Goal: Information Seeking & Learning: Learn about a topic

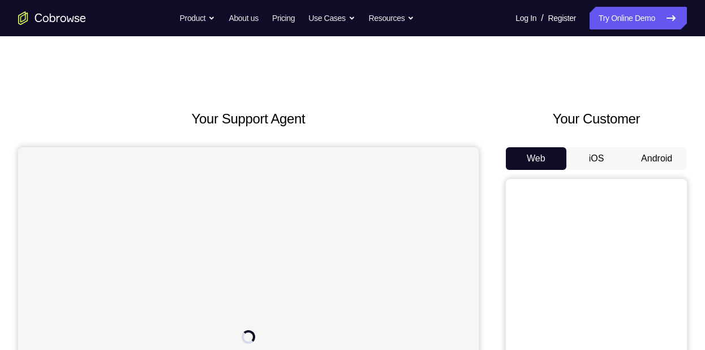
click at [635, 156] on button "Android" at bounding box center [657, 158] width 61 height 23
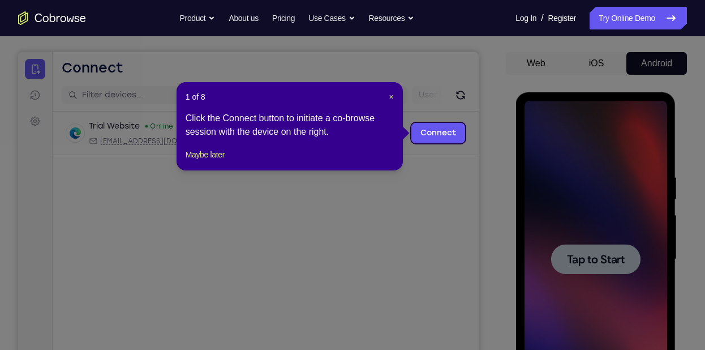
click at [387, 101] on header "1 of 8 ×" at bounding box center [290, 96] width 208 height 11
click at [390, 97] on span "×" at bounding box center [392, 96] width 5 height 9
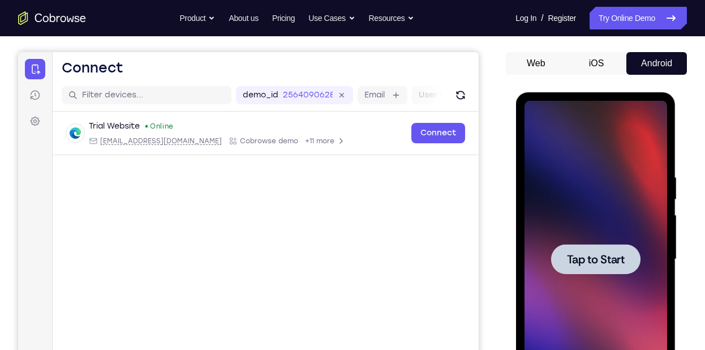
click at [547, 236] on div at bounding box center [595, 259] width 143 height 317
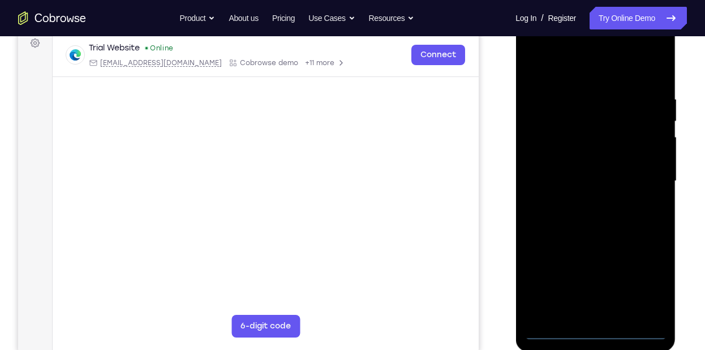
scroll to position [176, 0]
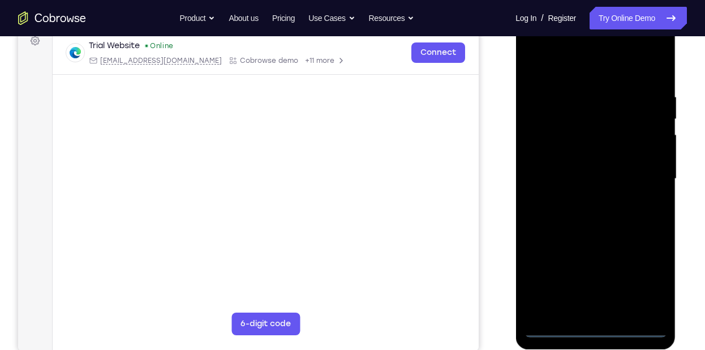
click at [587, 330] on div at bounding box center [595, 178] width 143 height 317
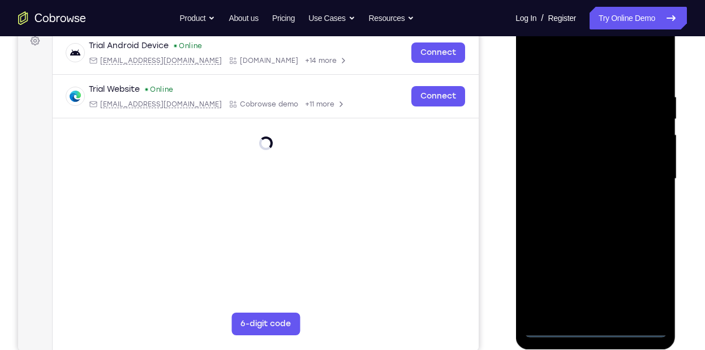
click at [645, 281] on div at bounding box center [595, 178] width 143 height 317
click at [591, 73] on div at bounding box center [595, 178] width 143 height 317
click at [639, 180] on div at bounding box center [595, 178] width 143 height 317
click at [583, 201] on div at bounding box center [595, 178] width 143 height 317
click at [582, 171] on div at bounding box center [595, 178] width 143 height 317
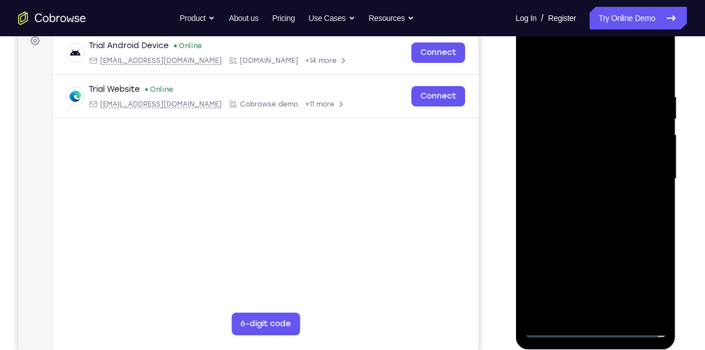
click at [579, 156] on div at bounding box center [595, 178] width 143 height 317
click at [579, 134] on div at bounding box center [595, 178] width 143 height 317
click at [588, 125] on div at bounding box center [595, 178] width 143 height 317
click at [585, 134] on div at bounding box center [595, 178] width 143 height 317
click at [555, 160] on div at bounding box center [595, 178] width 143 height 317
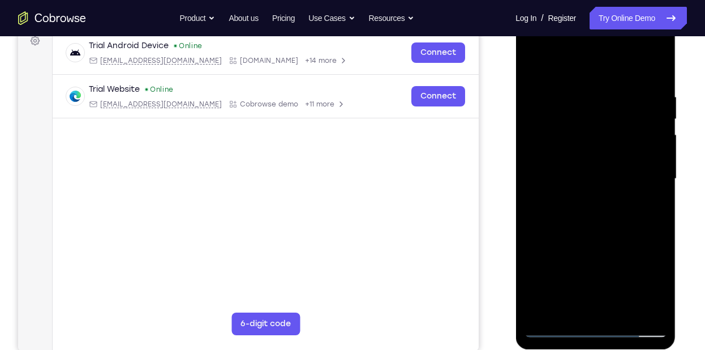
click at [545, 179] on div at bounding box center [595, 178] width 143 height 317
click at [556, 226] on div at bounding box center [595, 178] width 143 height 317
click at [615, 91] on div at bounding box center [595, 178] width 143 height 317
drag, startPoint x: 593, startPoint y: 69, endPoint x: 679, endPoint y: 46, distance: 89.0
click at [677, 46] on html "Online web based iOS Simulators and Android Emulators. Run iPhone, iPad, Mobile…" at bounding box center [596, 182] width 161 height 340
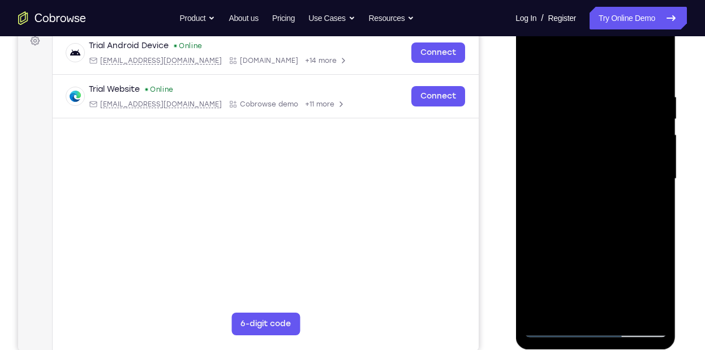
click at [651, 66] on div at bounding box center [595, 178] width 143 height 317
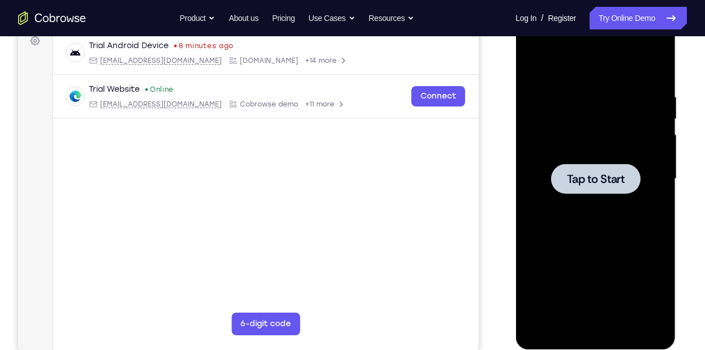
click at [651, 162] on div at bounding box center [595, 178] width 143 height 317
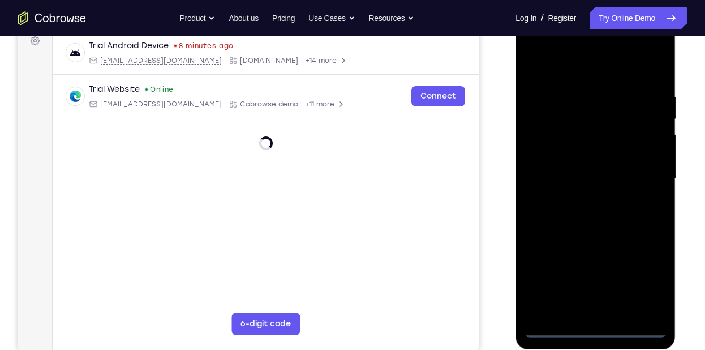
click at [598, 327] on div at bounding box center [595, 178] width 143 height 317
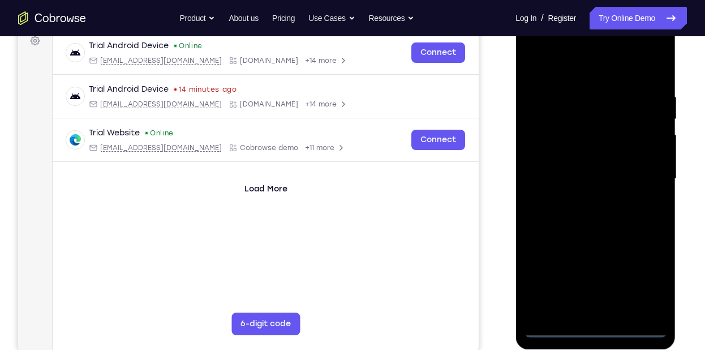
click at [639, 287] on div at bounding box center [595, 178] width 143 height 317
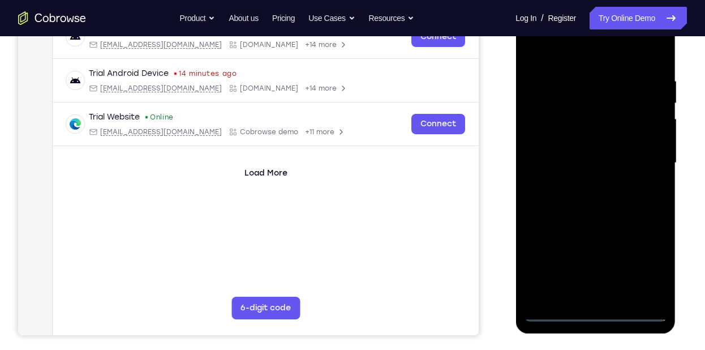
scroll to position [192, 0]
click at [581, 51] on div at bounding box center [595, 162] width 143 height 317
click at [538, 59] on div at bounding box center [595, 162] width 143 height 317
click at [642, 166] on div at bounding box center [595, 162] width 143 height 317
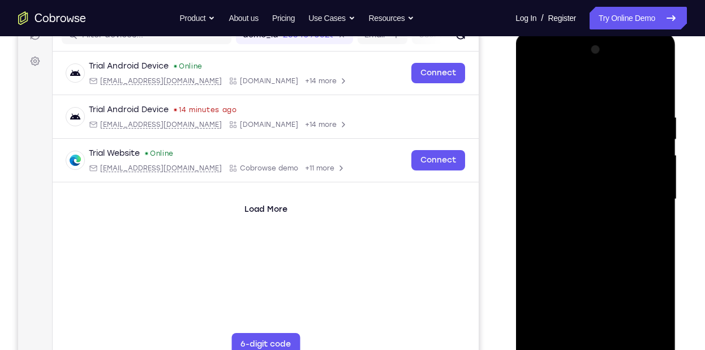
scroll to position [153, 0]
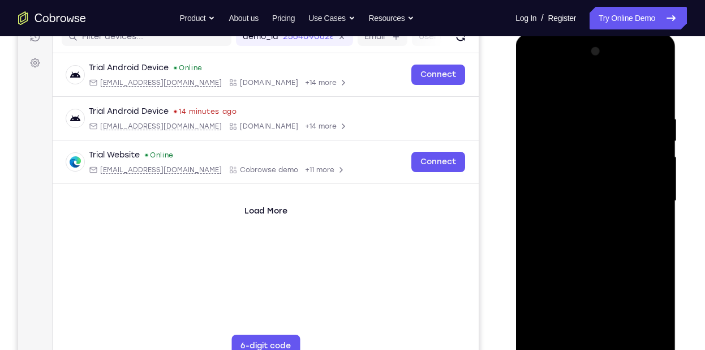
click at [578, 222] on div at bounding box center [595, 200] width 143 height 317
click at [584, 188] on div at bounding box center [595, 200] width 143 height 317
click at [584, 183] on div at bounding box center [595, 200] width 143 height 317
click at [648, 217] on div at bounding box center [595, 200] width 143 height 317
click at [620, 216] on div at bounding box center [595, 200] width 143 height 317
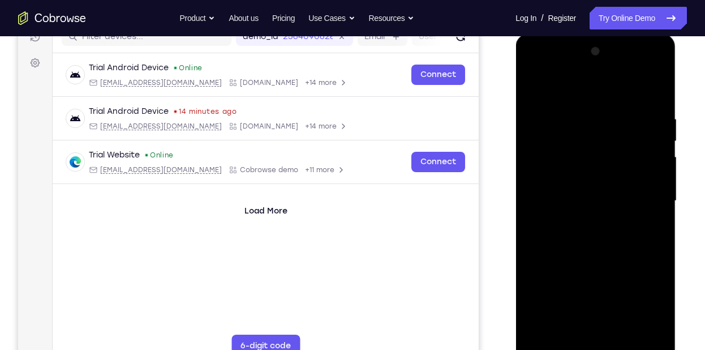
drag, startPoint x: 564, startPoint y: 93, endPoint x: 686, endPoint y: 96, distance: 121.8
click at [677, 96] on html "Online web based iOS Simulators and Android Emulators. Run iPhone, iPad, Mobile…" at bounding box center [596, 204] width 161 height 340
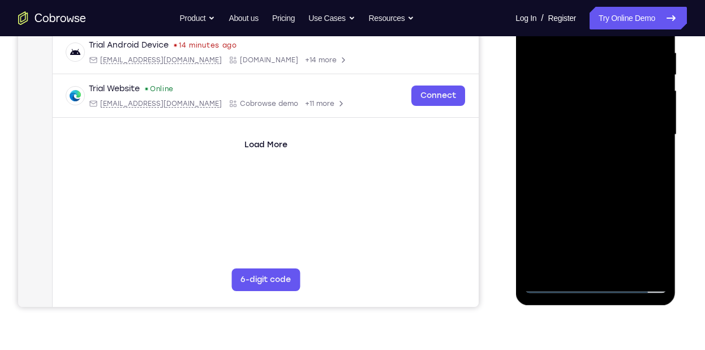
scroll to position [221, 0]
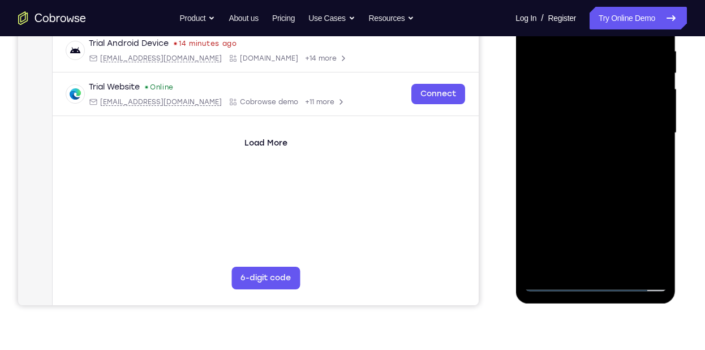
click at [555, 276] on div at bounding box center [595, 133] width 143 height 317
click at [558, 284] on div at bounding box center [595, 133] width 143 height 317
click at [588, 147] on div at bounding box center [595, 133] width 143 height 317
click at [594, 129] on div at bounding box center [595, 133] width 143 height 317
click at [546, 168] on div at bounding box center [595, 133] width 143 height 317
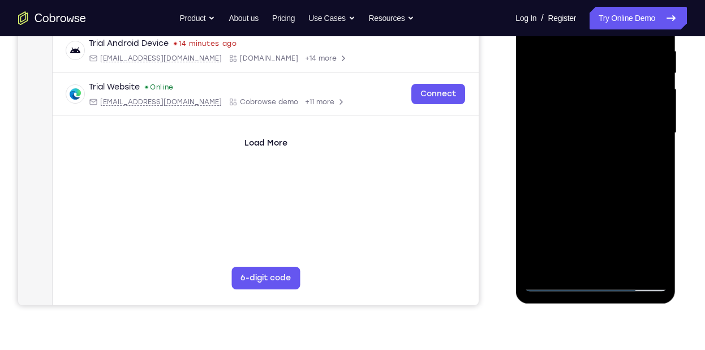
click at [564, 170] on div at bounding box center [595, 133] width 143 height 317
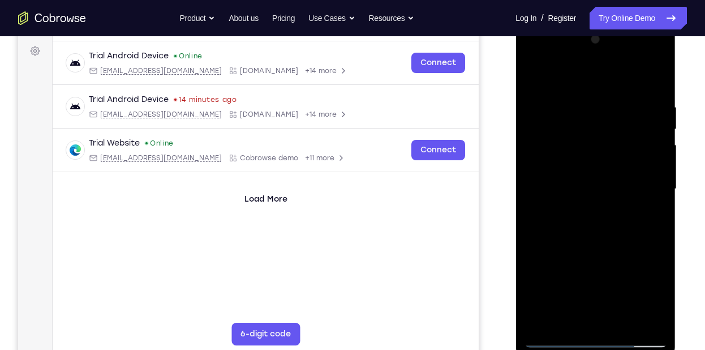
scroll to position [165, 0]
click at [652, 88] on div at bounding box center [595, 189] width 143 height 317
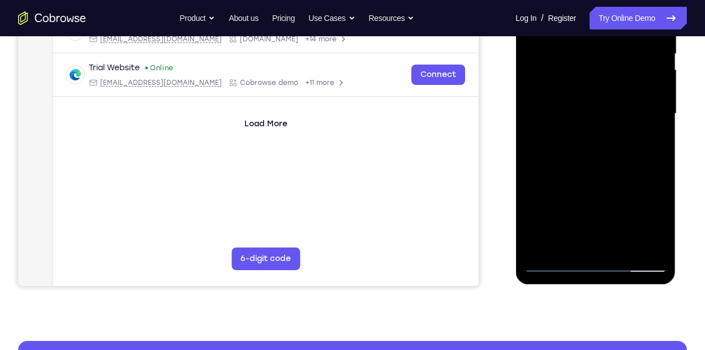
scroll to position [254, 0]
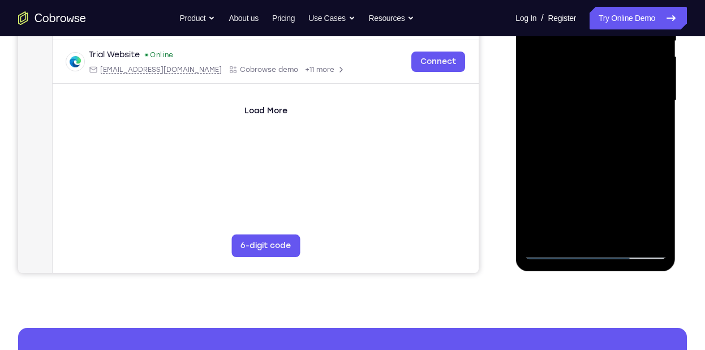
click at [660, 218] on div at bounding box center [595, 100] width 143 height 317
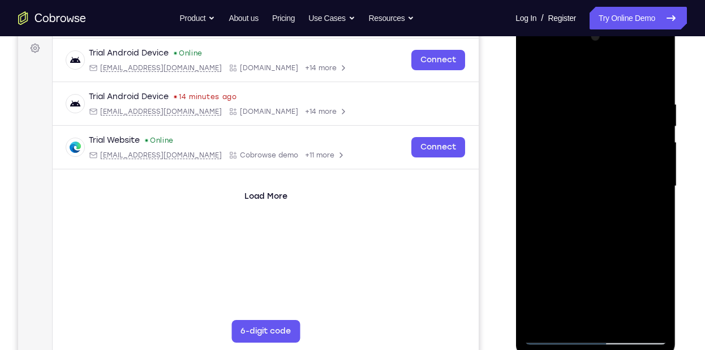
scroll to position [190, 0]
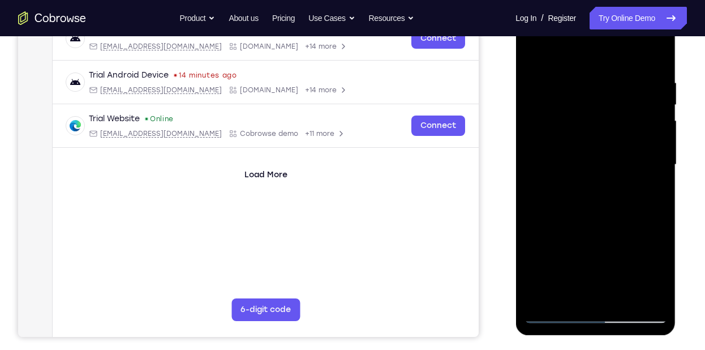
click at [542, 300] on div at bounding box center [595, 164] width 143 height 317
click at [622, 294] on div at bounding box center [595, 164] width 143 height 317
click at [602, 222] on div at bounding box center [595, 164] width 143 height 317
click at [598, 159] on div at bounding box center [595, 164] width 143 height 317
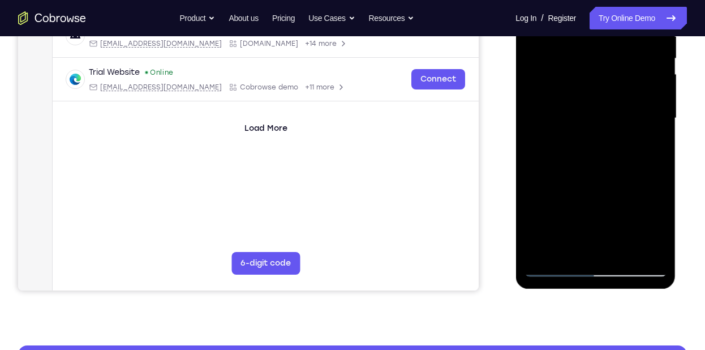
scroll to position [237, 0]
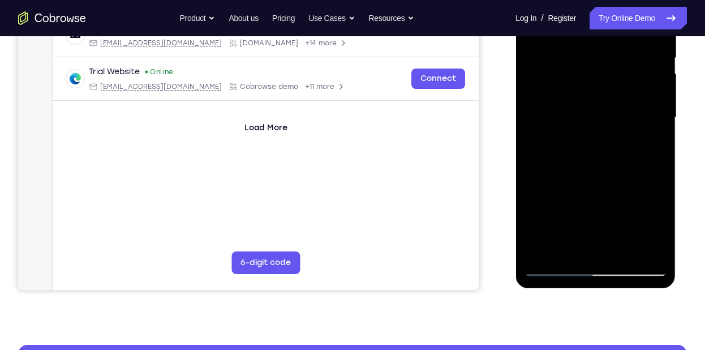
click at [554, 263] on div at bounding box center [595, 117] width 143 height 317
click at [558, 270] on div at bounding box center [595, 117] width 143 height 317
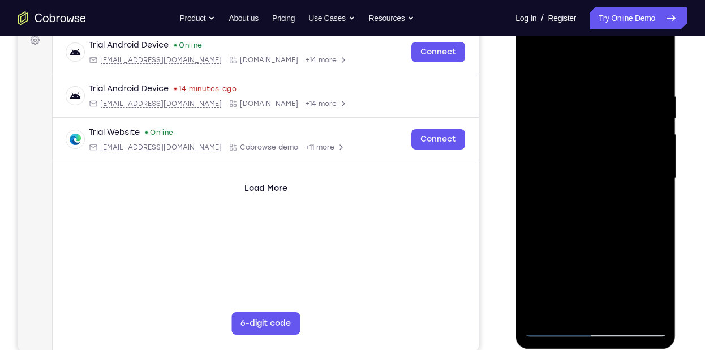
scroll to position [176, 0]
click at [532, 67] on div at bounding box center [595, 178] width 143 height 317
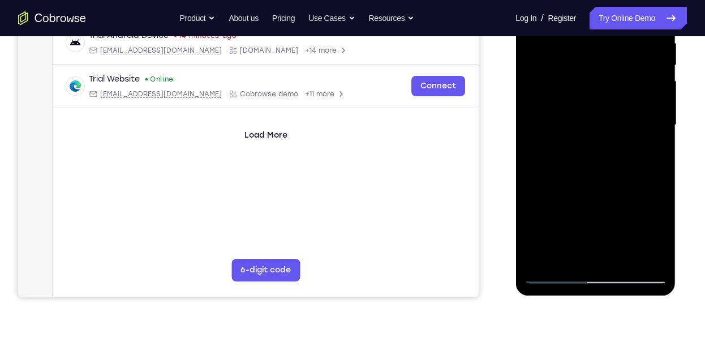
scroll to position [230, 0]
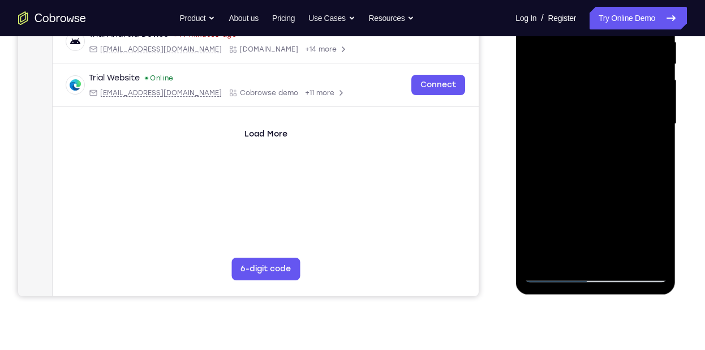
click at [617, 259] on div at bounding box center [595, 123] width 143 height 317
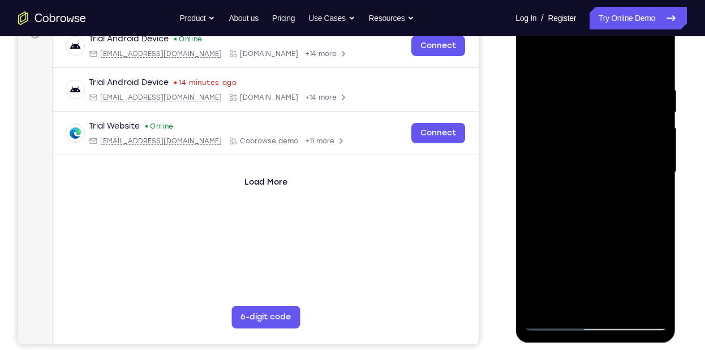
scroll to position [180, 0]
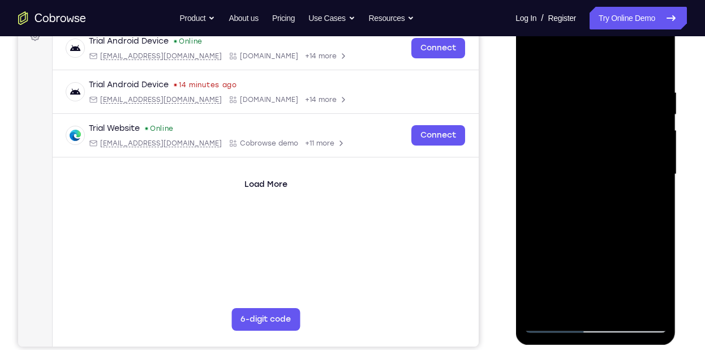
click at [660, 114] on div at bounding box center [595, 174] width 143 height 317
click at [553, 326] on div at bounding box center [595, 174] width 143 height 317
click at [582, 89] on div at bounding box center [595, 174] width 143 height 317
click at [657, 171] on div at bounding box center [595, 174] width 143 height 317
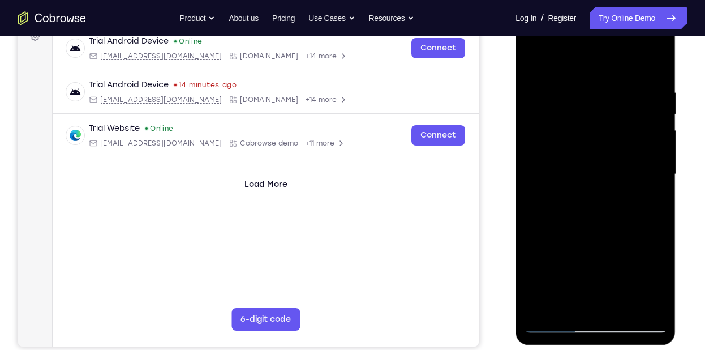
click at [640, 168] on div at bounding box center [595, 174] width 143 height 317
click at [656, 65] on div at bounding box center [595, 174] width 143 height 317
